Goal: Task Accomplishment & Management: Use online tool/utility

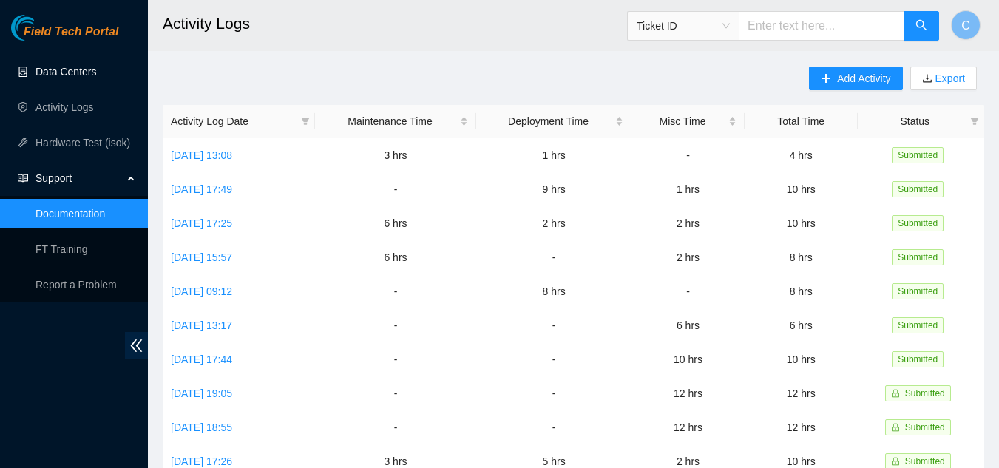
click at [78, 69] on link "Data Centers" at bounding box center [65, 72] width 61 height 12
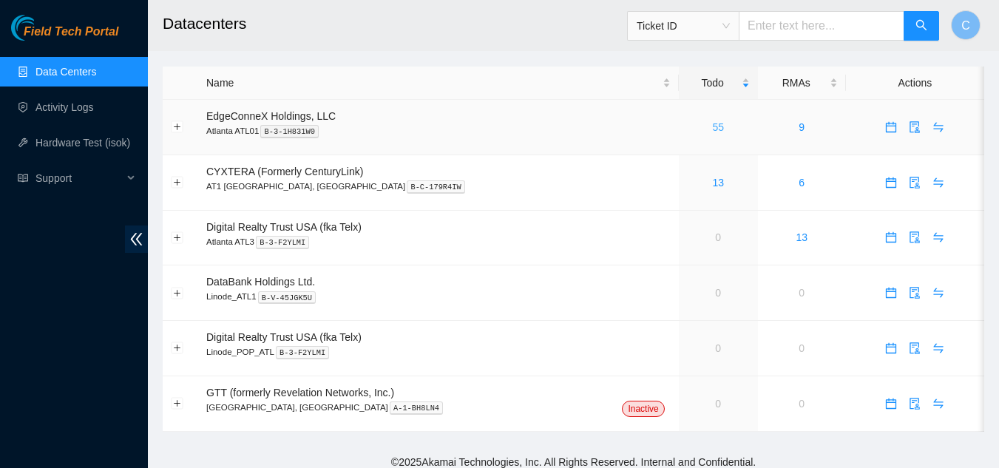
click at [712, 126] on link "55" at bounding box center [718, 127] width 12 height 12
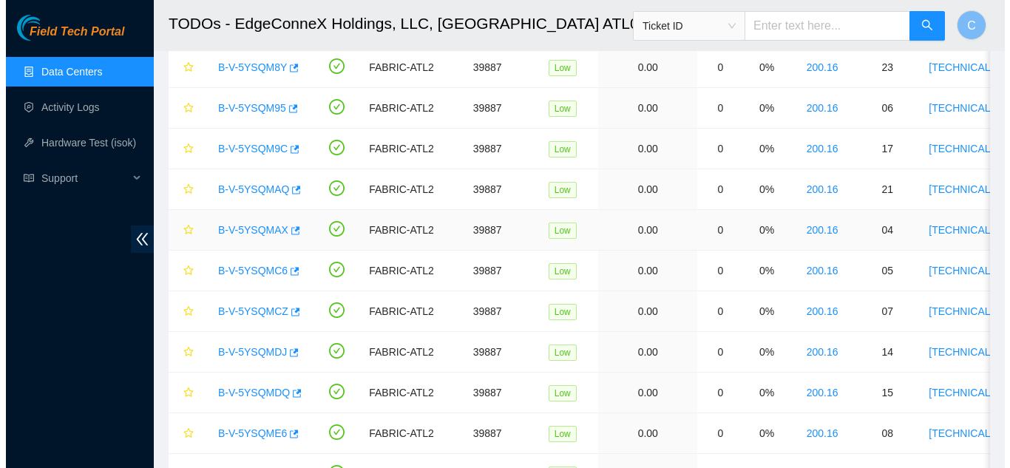
scroll to position [1183, 0]
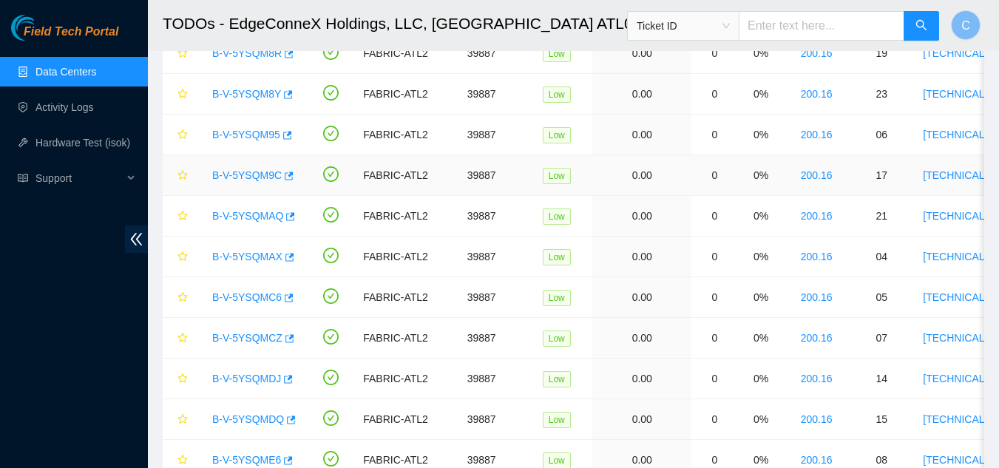
click at [220, 179] on link "B-V-5YSQM9C" at bounding box center [247, 175] width 70 height 12
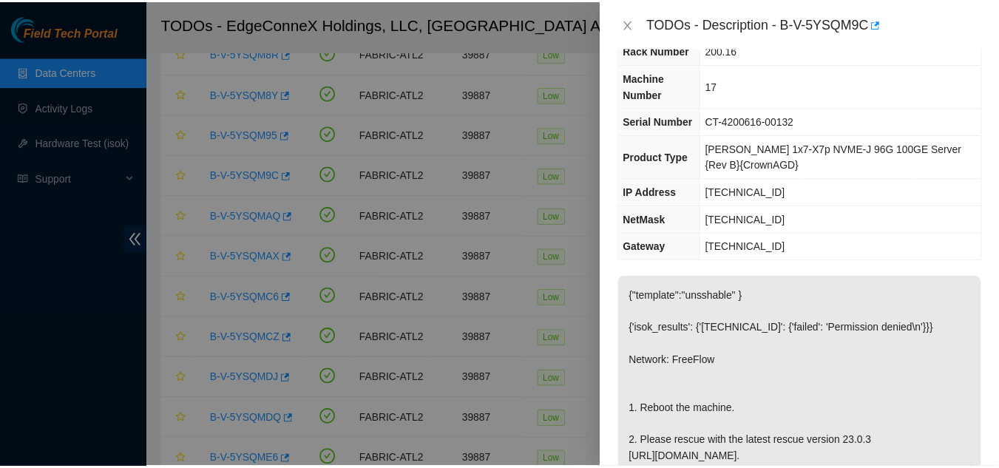
scroll to position [148, 0]
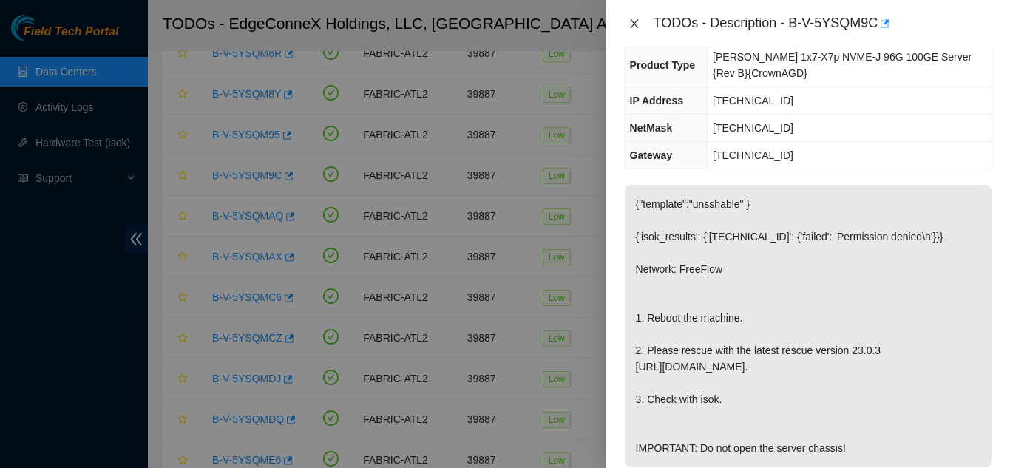
click at [635, 30] on button "Close" at bounding box center [634, 24] width 21 height 14
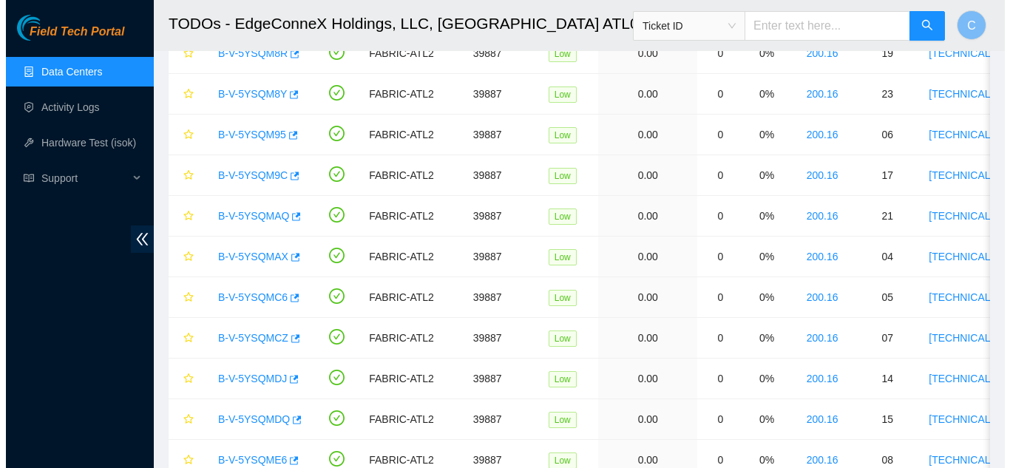
scroll to position [172, 0]
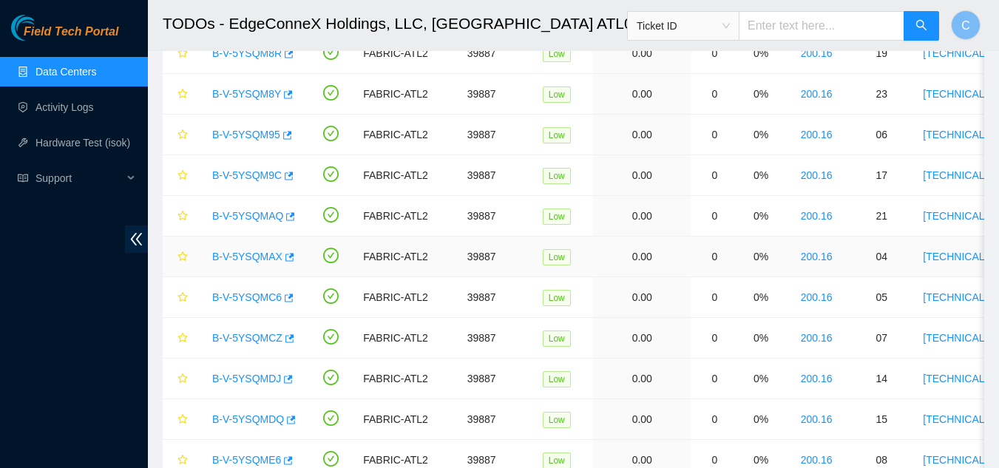
click at [251, 256] on link "B-V-5YSQMAX" at bounding box center [247, 257] width 70 height 12
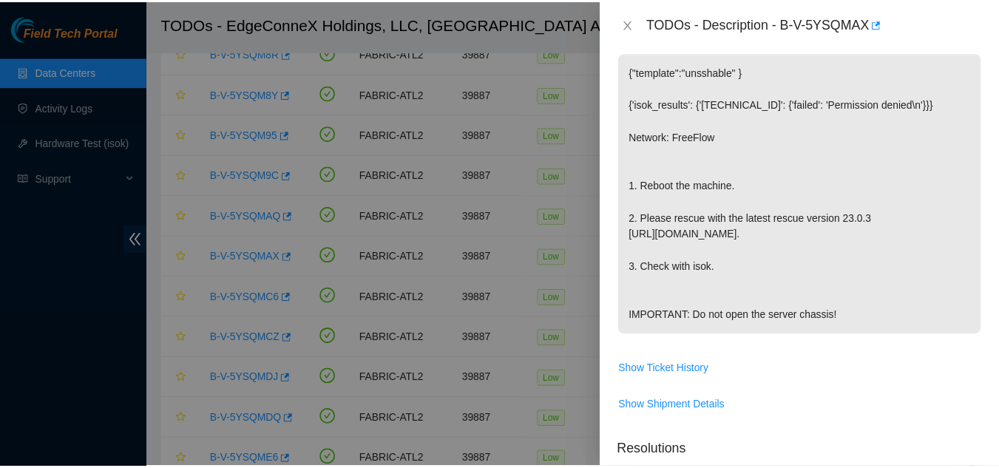
scroll to position [296, 0]
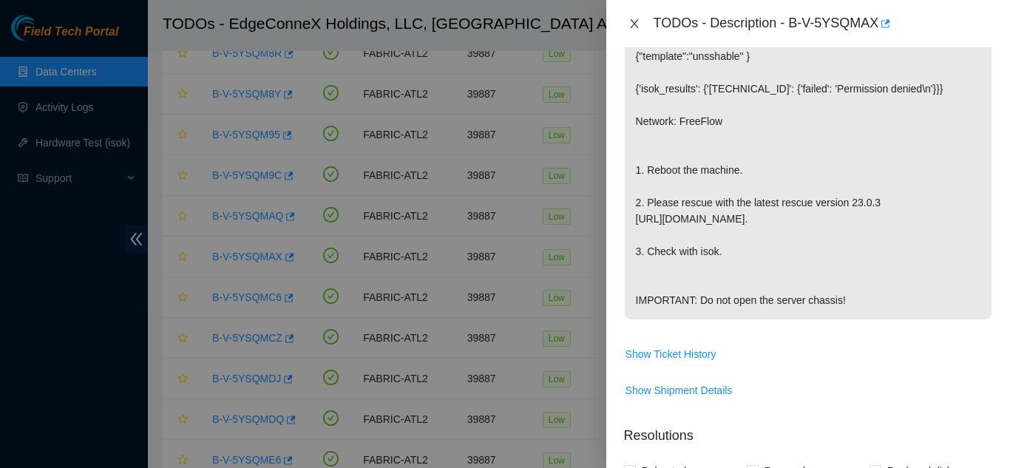
click at [634, 23] on icon "close" at bounding box center [634, 23] width 8 height 9
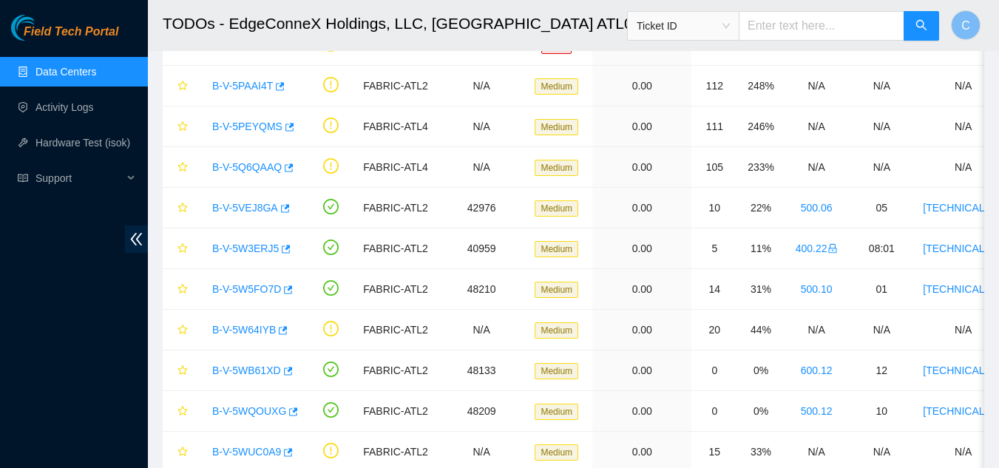
scroll to position [0, 0]
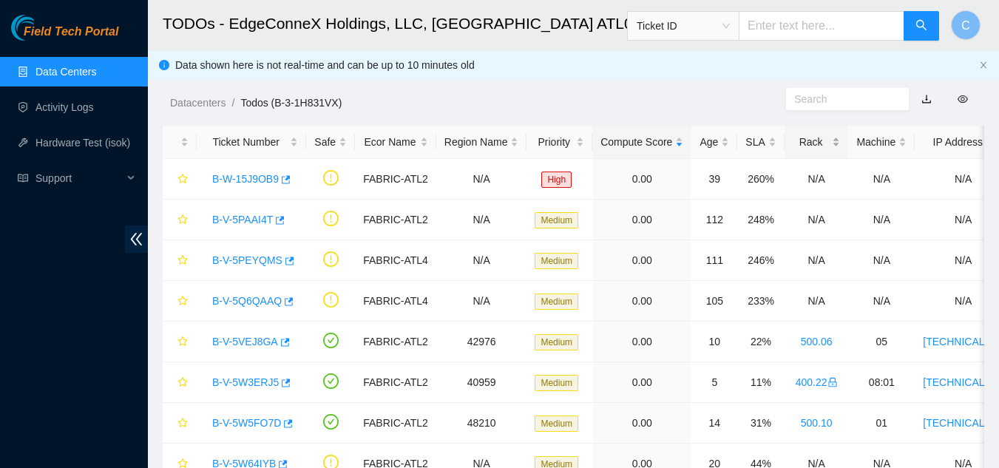
click at [833, 147] on div "Rack" at bounding box center [817, 142] width 48 height 16
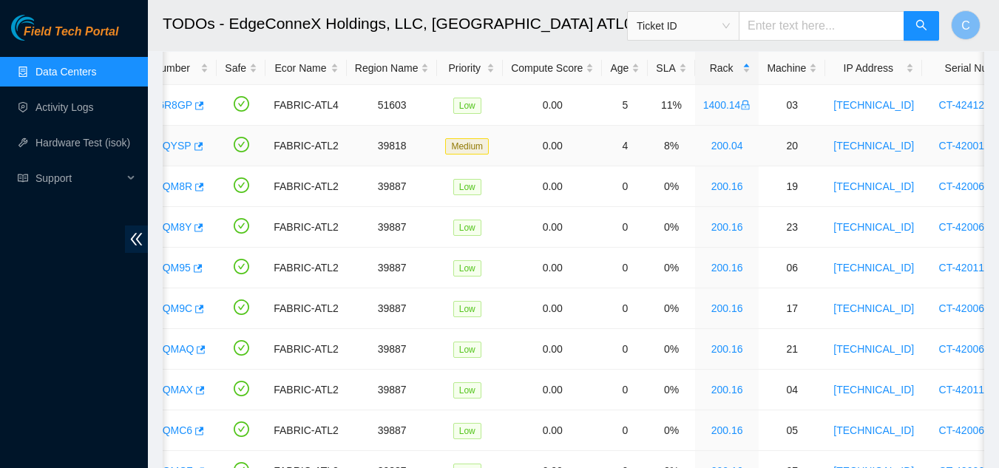
scroll to position [0, 92]
click at [53, 67] on link "Data Centers" at bounding box center [65, 72] width 61 height 12
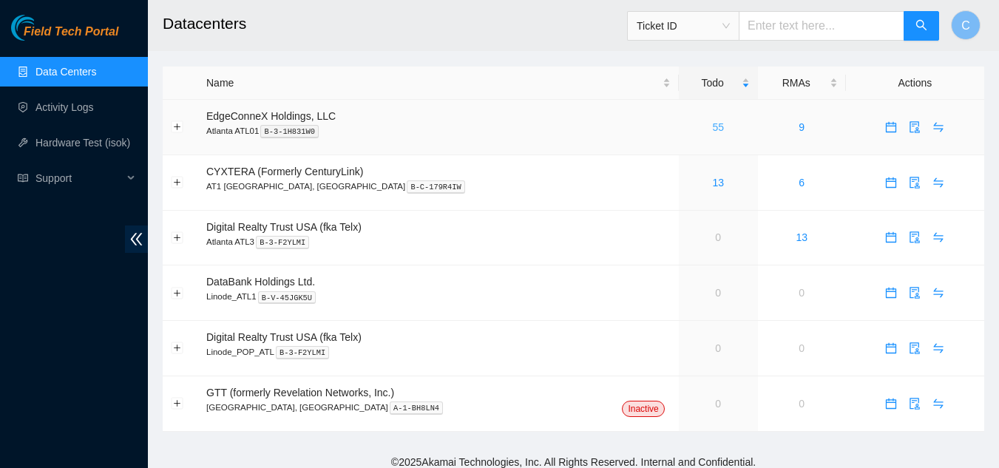
click at [712, 126] on link "55" at bounding box center [718, 127] width 12 height 12
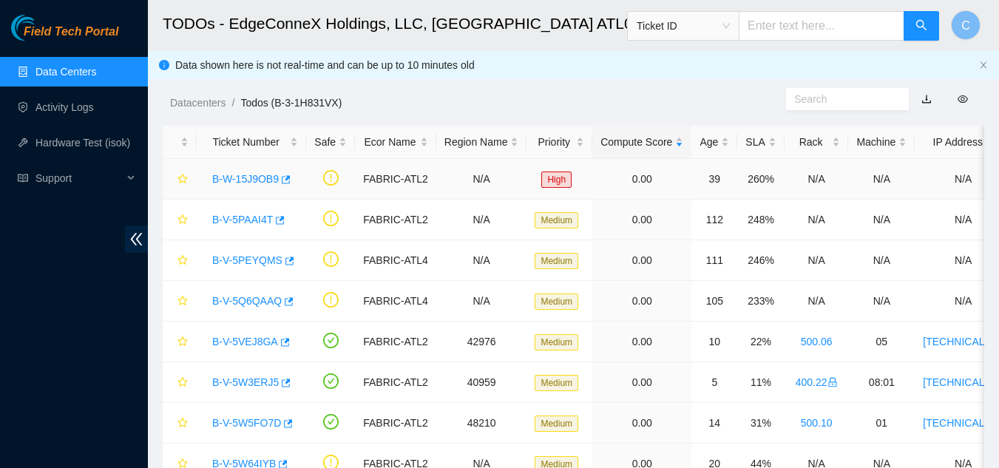
click at [231, 175] on link "B-W-15J9OB9" at bounding box center [245, 179] width 67 height 12
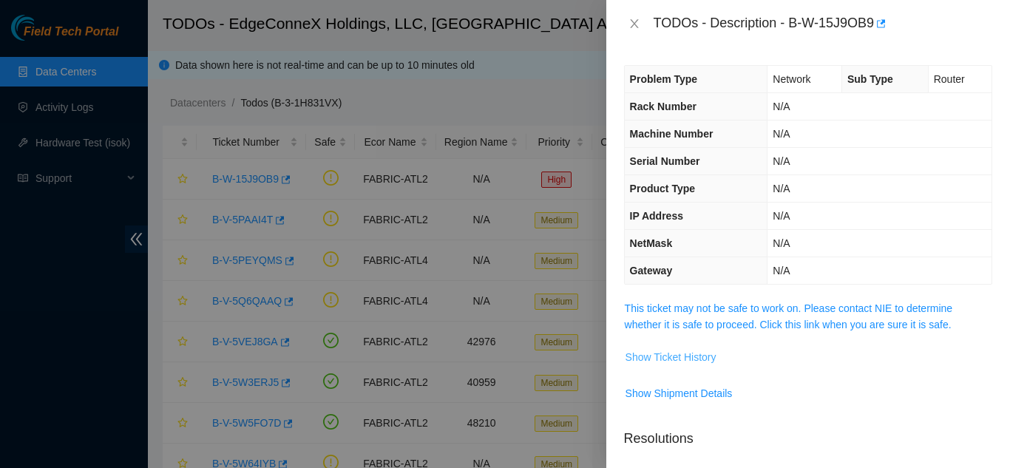
click at [671, 358] on span "Show Ticket History" at bounding box center [671, 357] width 91 height 16
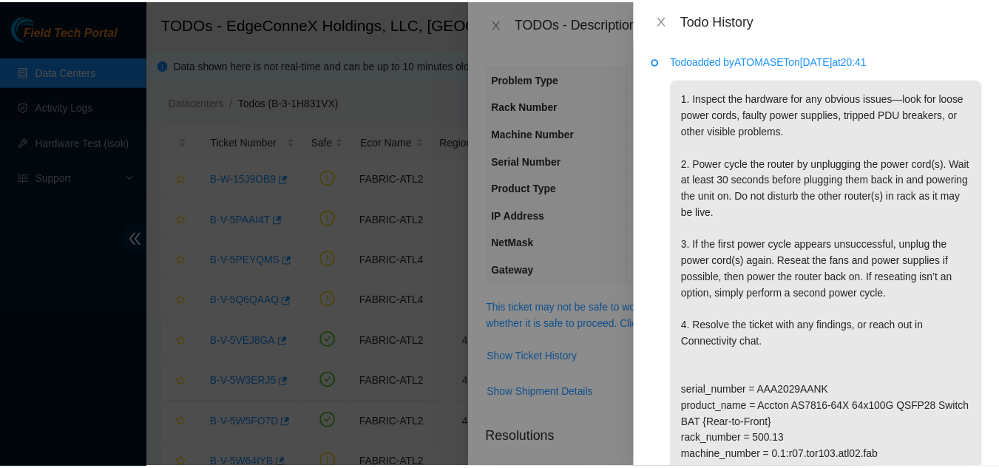
scroll to position [72, 0]
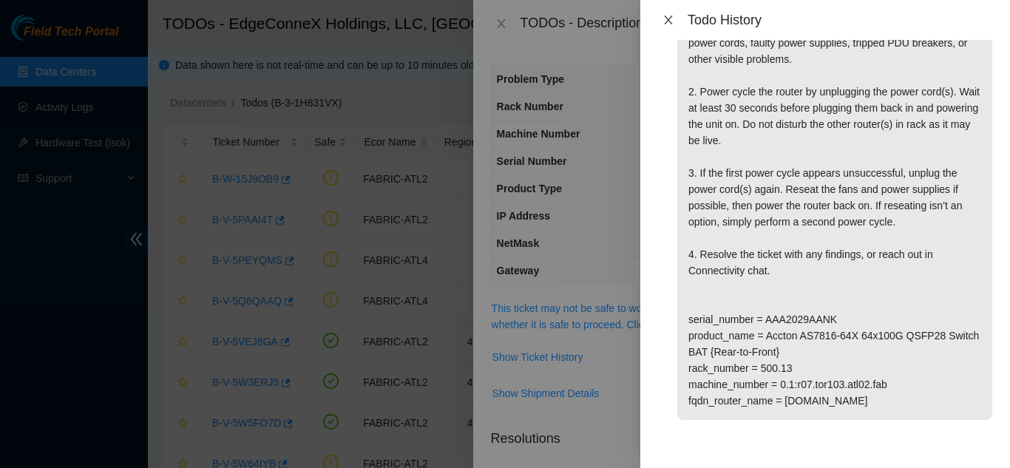
click at [675, 14] on button "Close" at bounding box center [668, 20] width 21 height 14
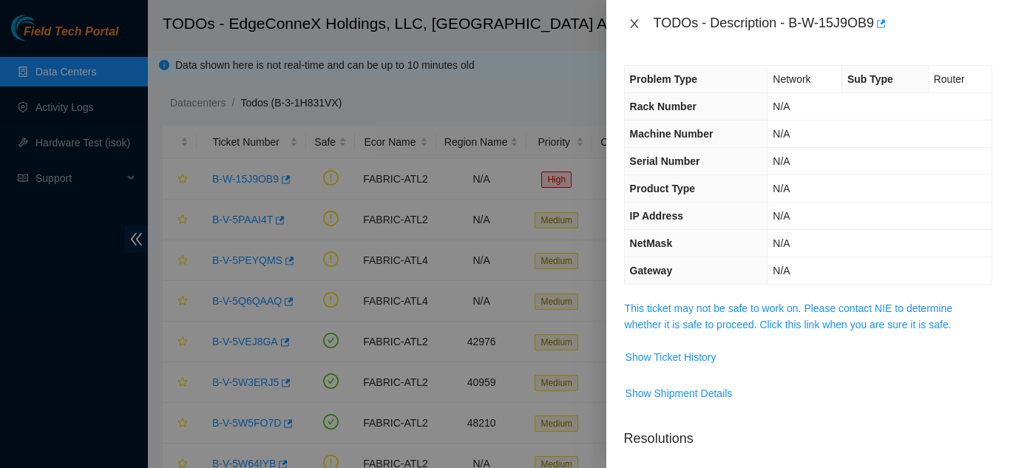
click at [632, 24] on icon "close" at bounding box center [635, 24] width 12 height 12
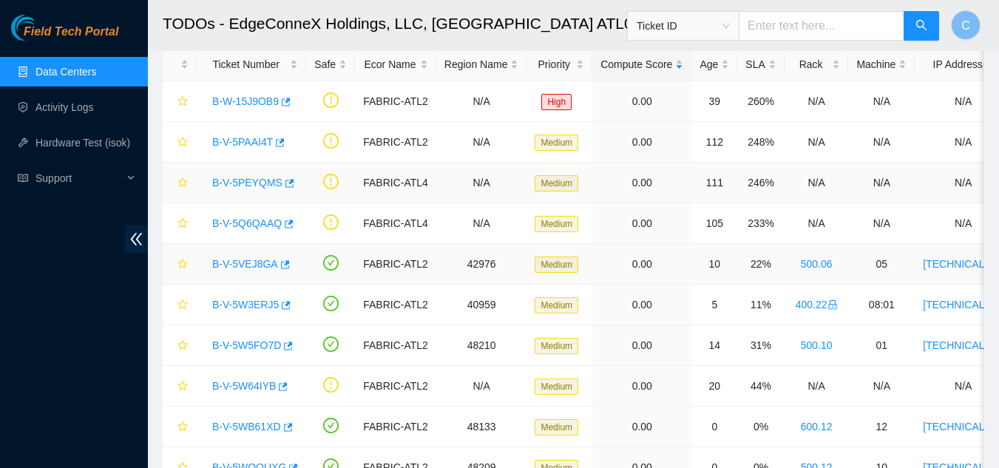
scroll to position [0, 0]
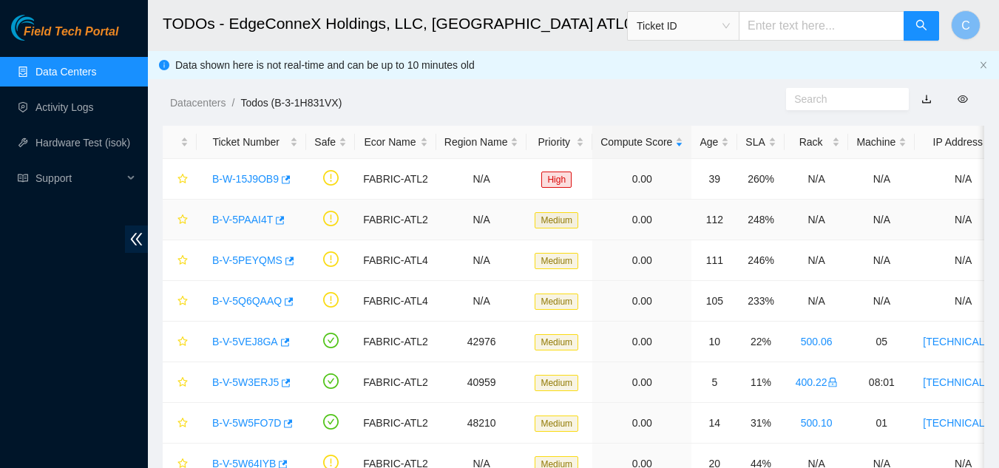
click at [254, 220] on link "B-V-5PAAI4T" at bounding box center [242, 220] width 61 height 12
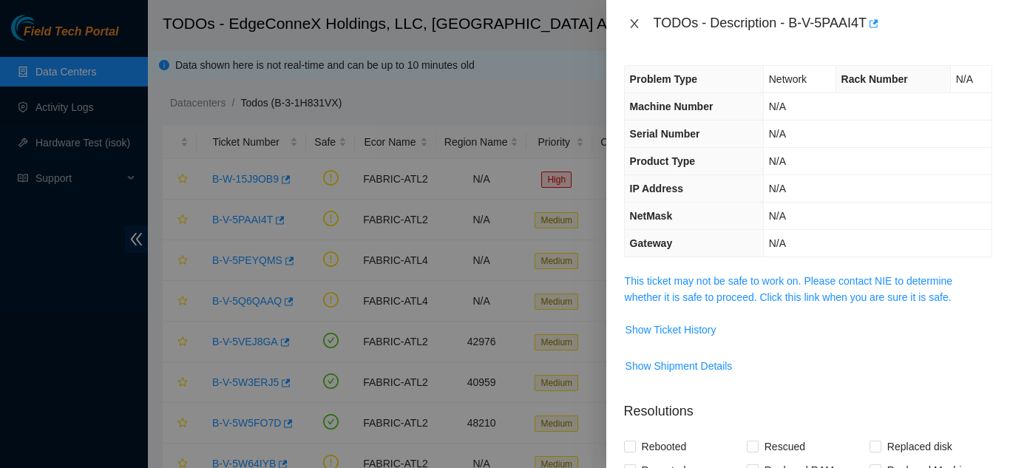
click at [632, 21] on icon "close" at bounding box center [634, 23] width 8 height 9
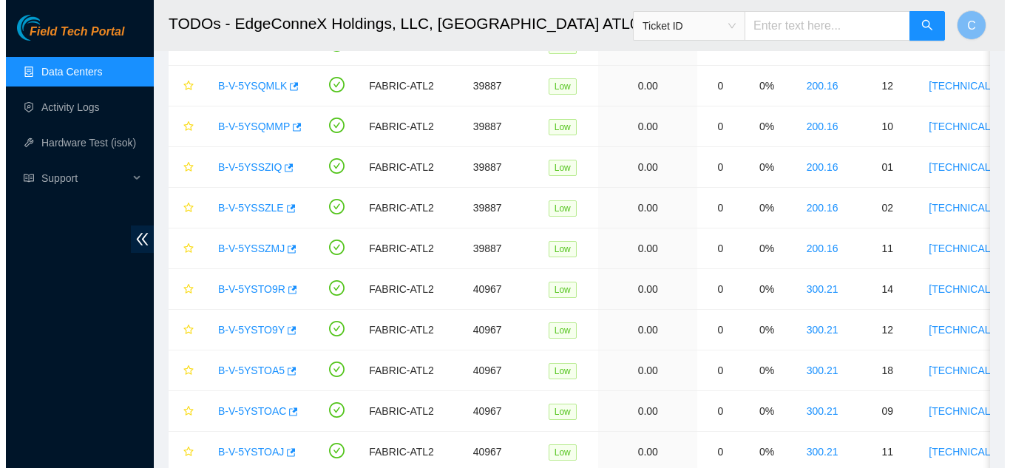
scroll to position [1985, 0]
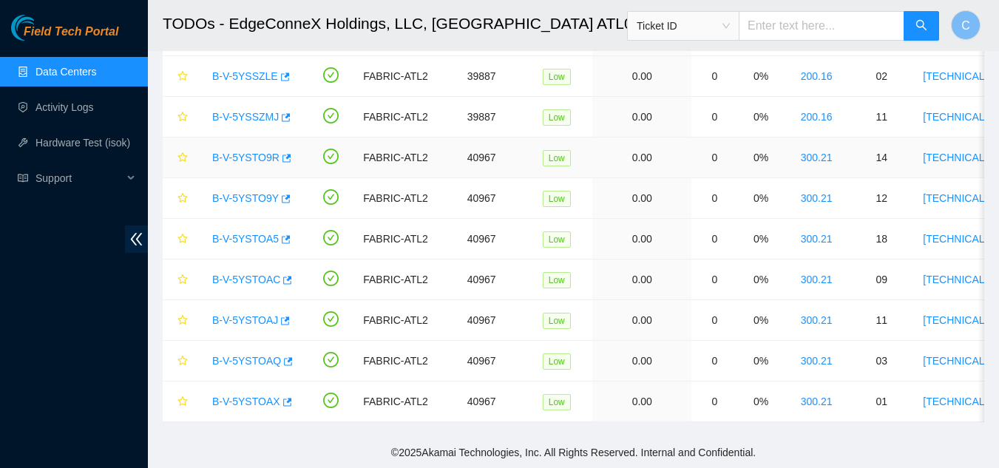
click at [248, 152] on link "B-V-5YSTO9R" at bounding box center [245, 158] width 67 height 12
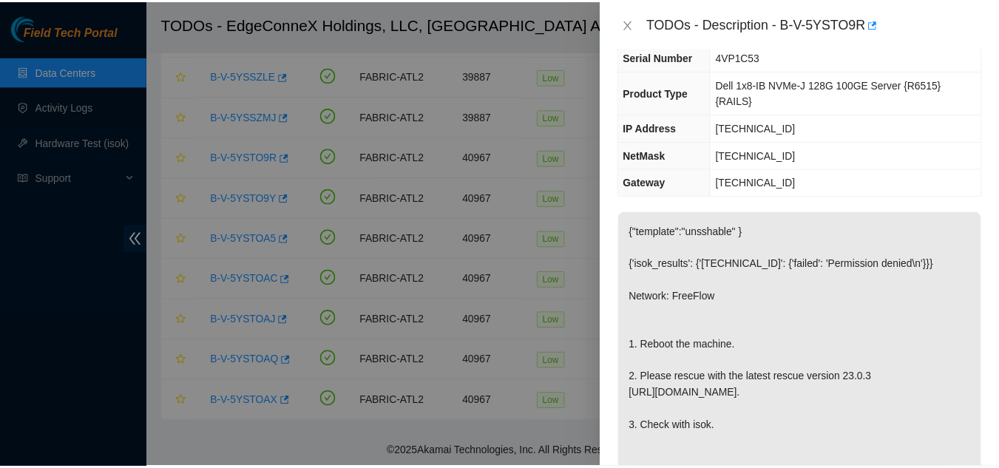
scroll to position [121, 0]
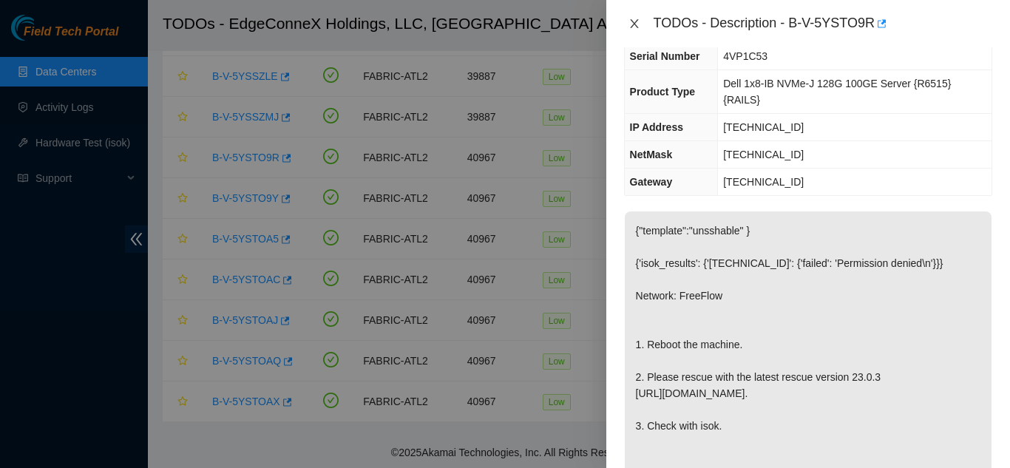
click at [640, 25] on button "Close" at bounding box center [634, 24] width 21 height 14
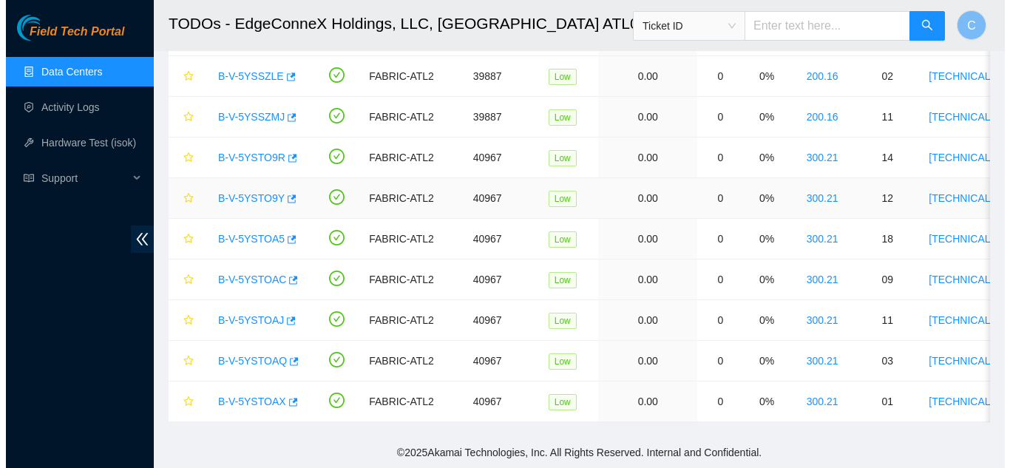
scroll to position [154, 0]
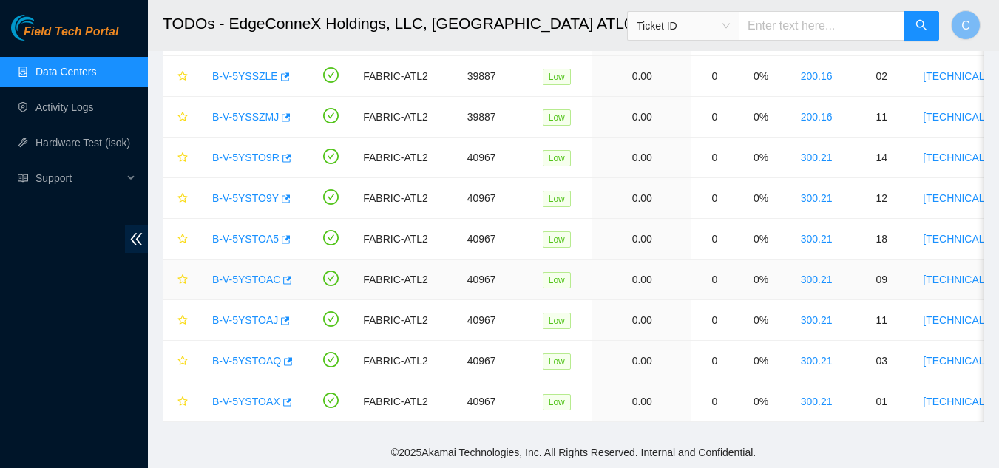
click at [242, 274] on link "B-V-5YSTOAC" at bounding box center [246, 280] width 68 height 12
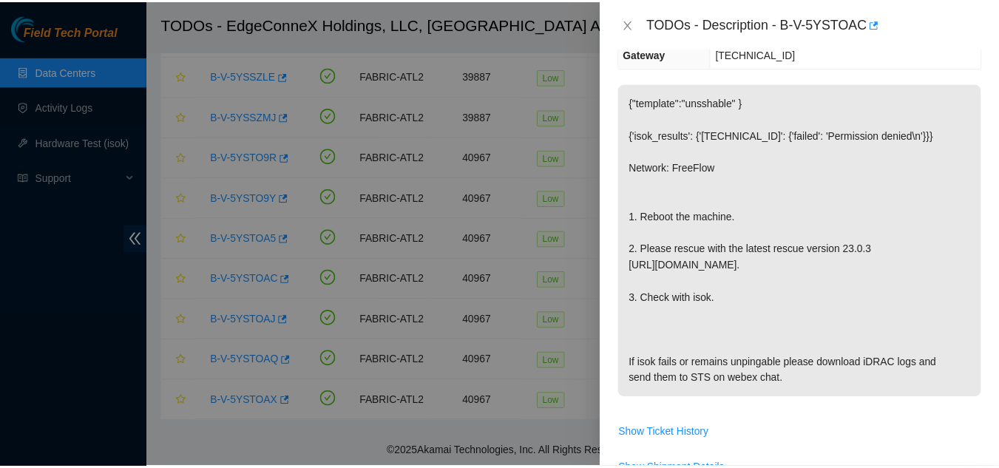
scroll to position [0, 0]
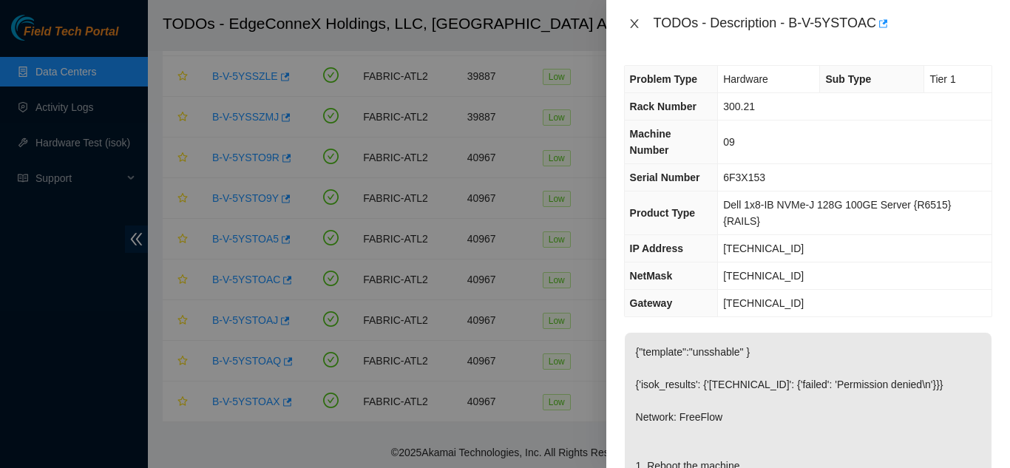
click at [635, 27] on icon "close" at bounding box center [635, 24] width 12 height 12
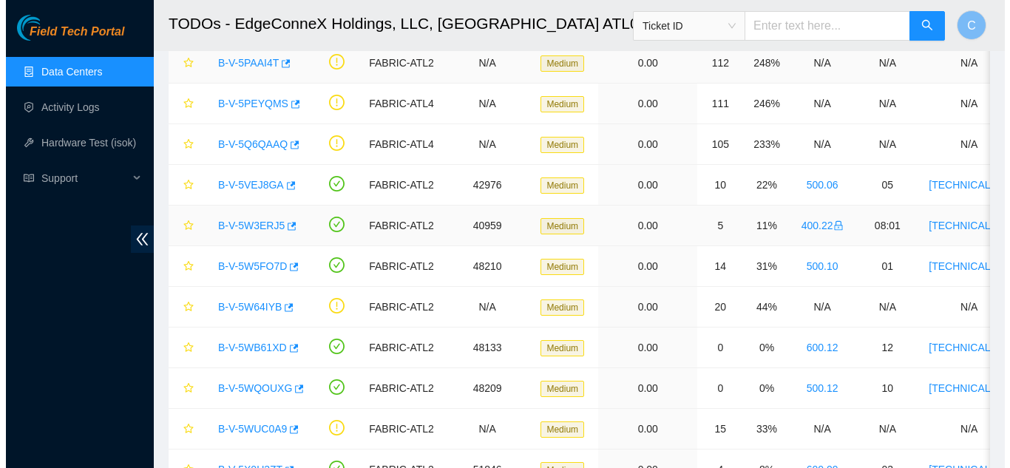
scroll to position [158, 0]
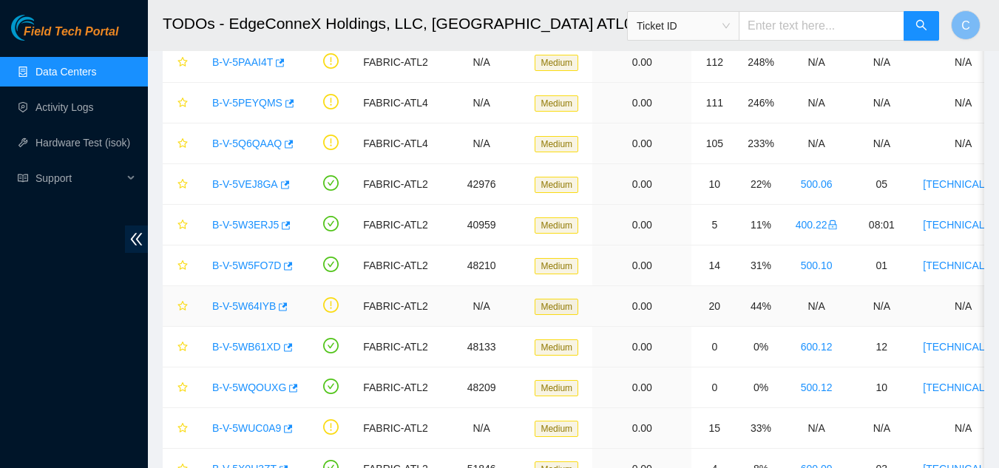
click at [248, 307] on link "B-V-5W64IYB" at bounding box center [244, 306] width 64 height 12
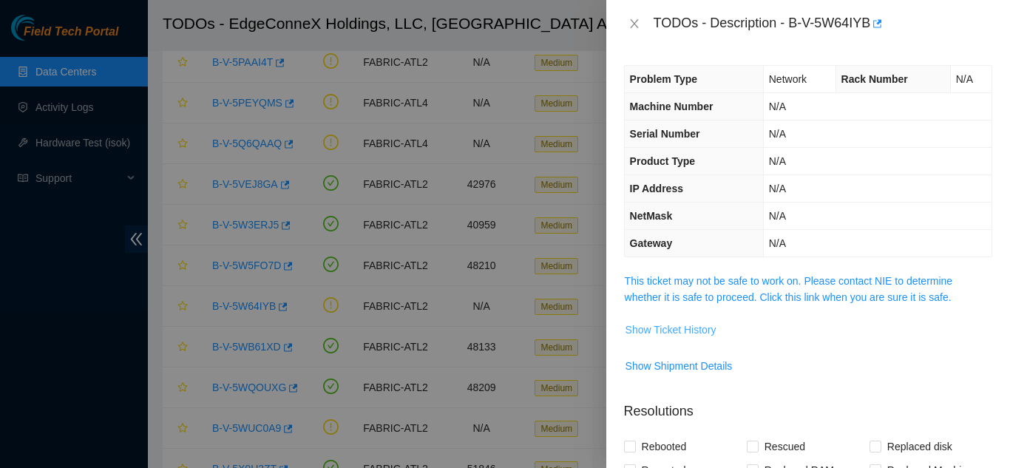
click at [652, 328] on span "Show Ticket History" at bounding box center [671, 330] width 91 height 16
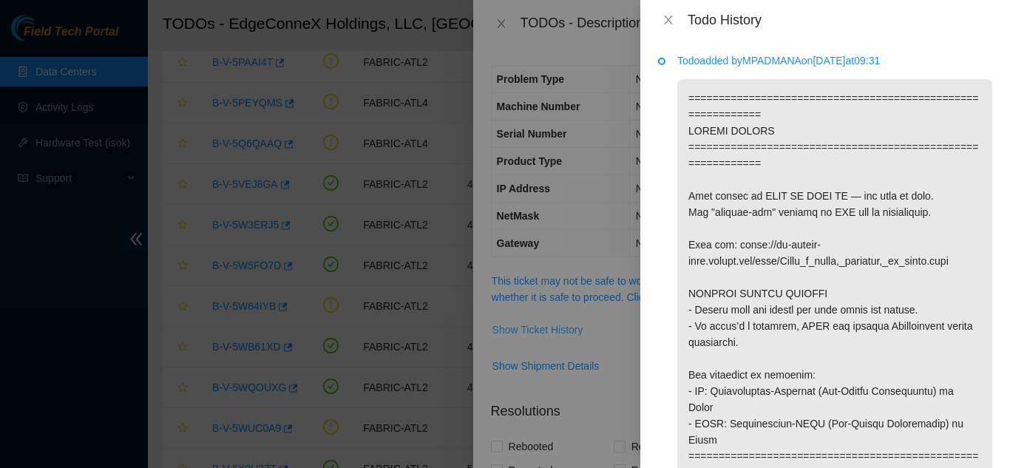
click at [652, 328] on div "Todo added by [PERSON_NAME] on [DATE] 09:31" at bounding box center [825, 254] width 370 height 428
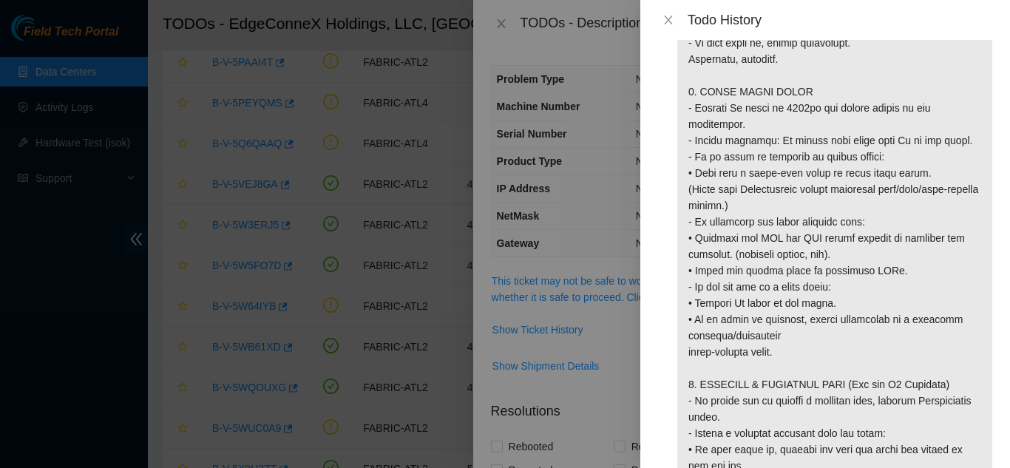
scroll to position [1731, 0]
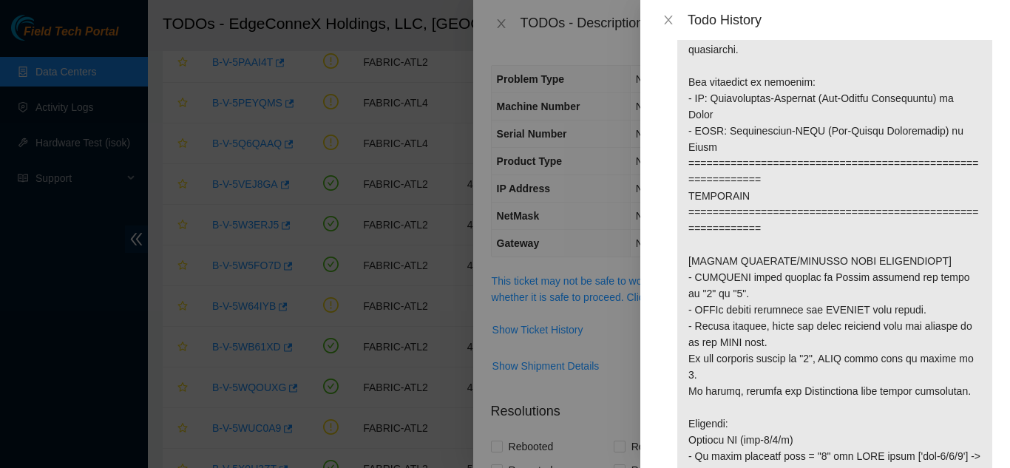
scroll to position [294, 0]
click at [667, 13] on div "Todo History" at bounding box center [825, 20] width 334 height 16
click at [669, 24] on icon "close" at bounding box center [669, 20] width 12 height 12
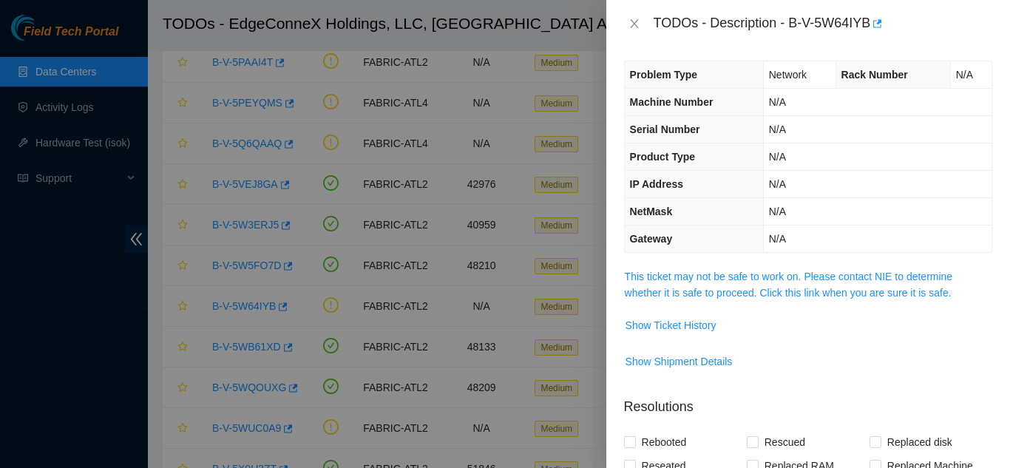
scroll to position [0, 0]
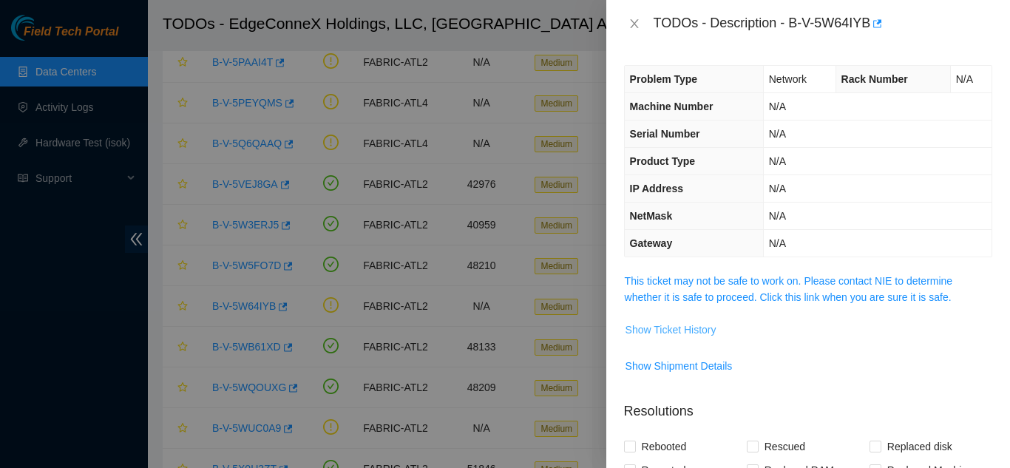
click at [665, 337] on span "Show Ticket History" at bounding box center [671, 330] width 91 height 16
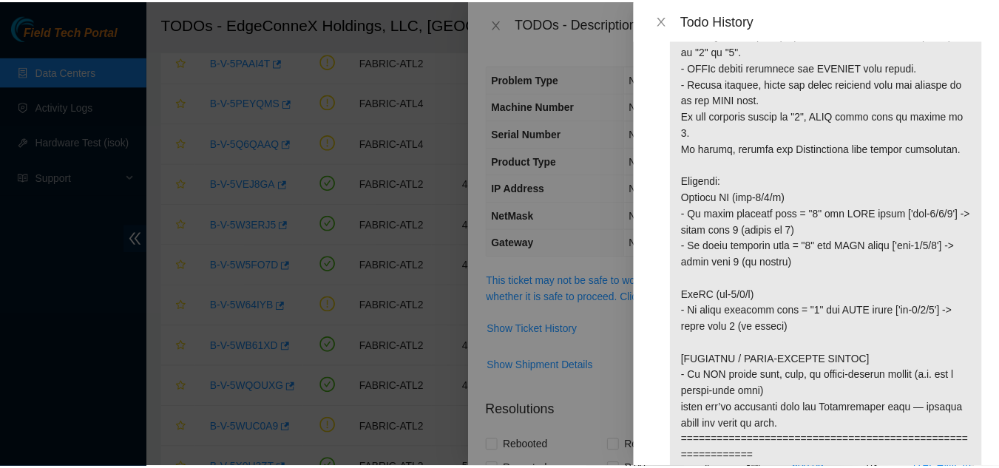
scroll to position [658, 0]
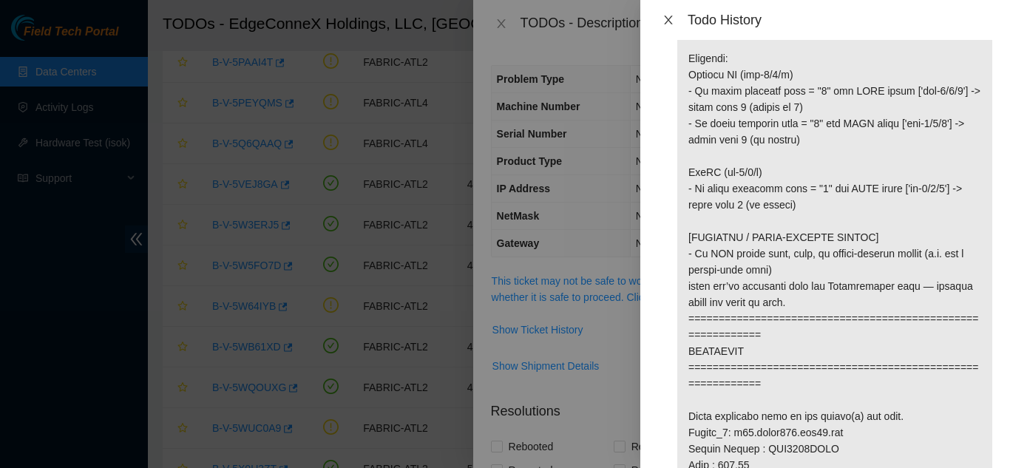
click at [669, 21] on icon "close" at bounding box center [668, 20] width 8 height 9
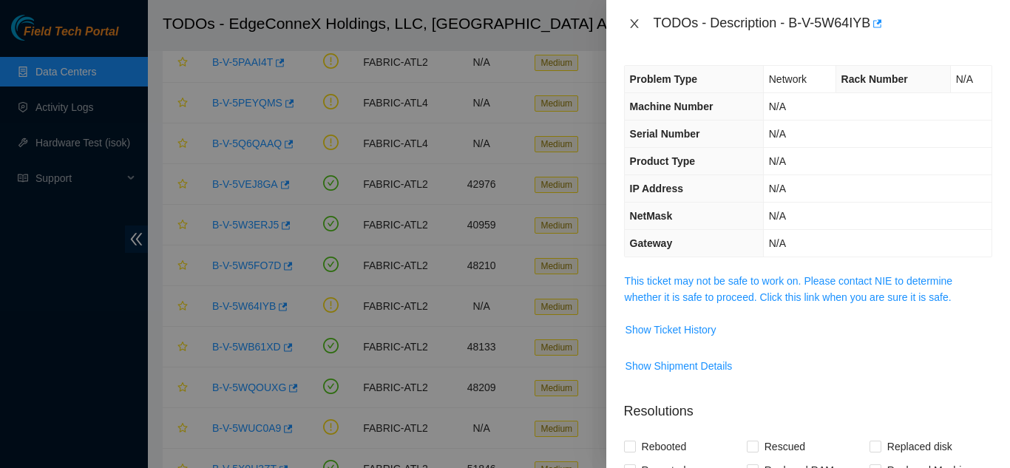
click at [635, 21] on icon "close" at bounding box center [635, 24] width 12 height 12
